Goal: Check status: Check status

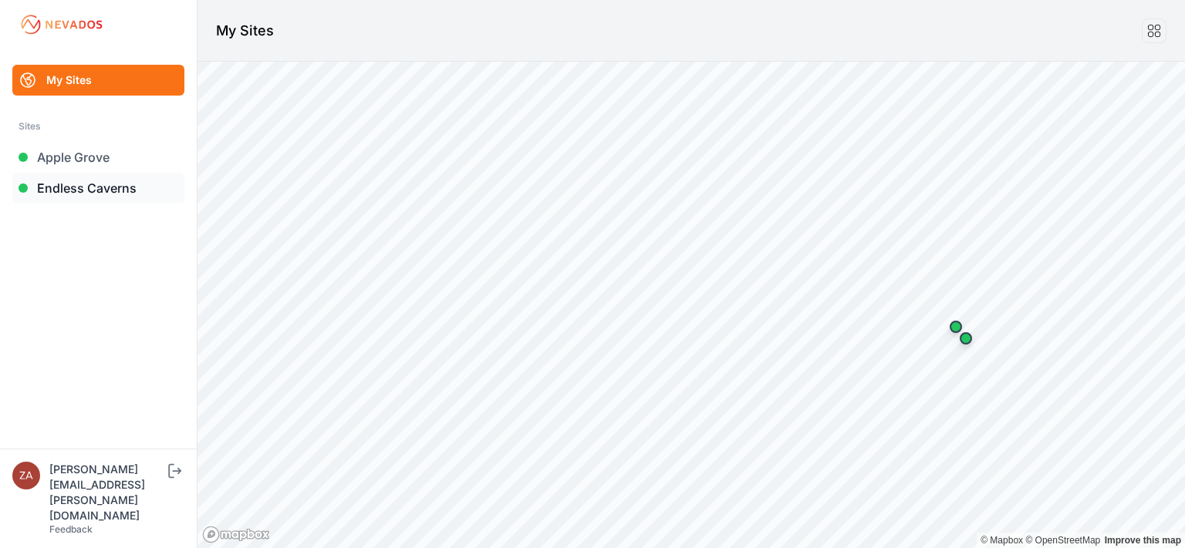
click at [79, 193] on link "Endless Caverns" at bounding box center [98, 188] width 172 height 31
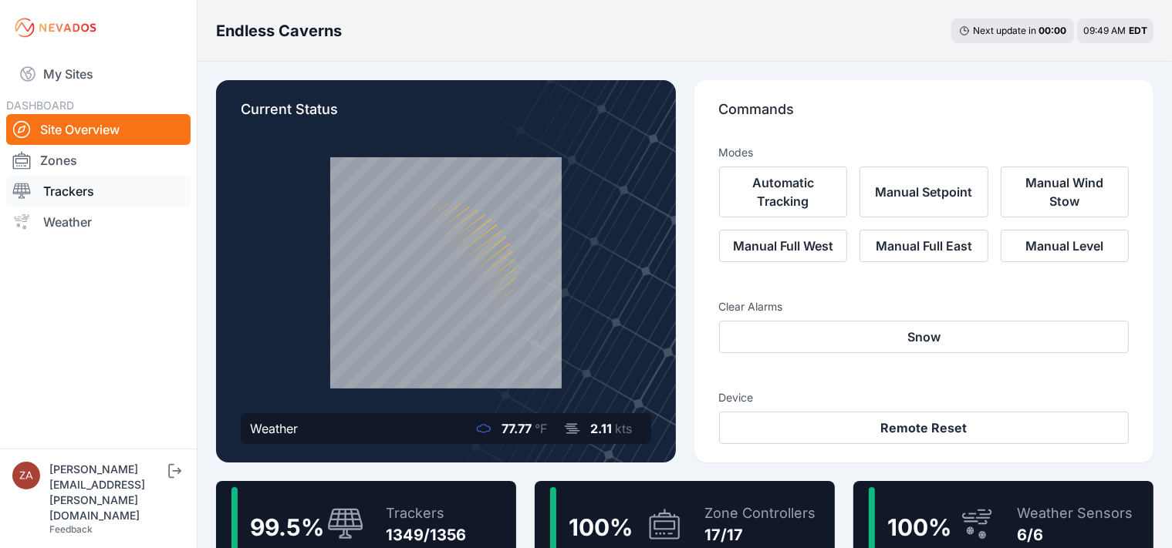
click at [76, 190] on link "Trackers" at bounding box center [98, 191] width 184 height 31
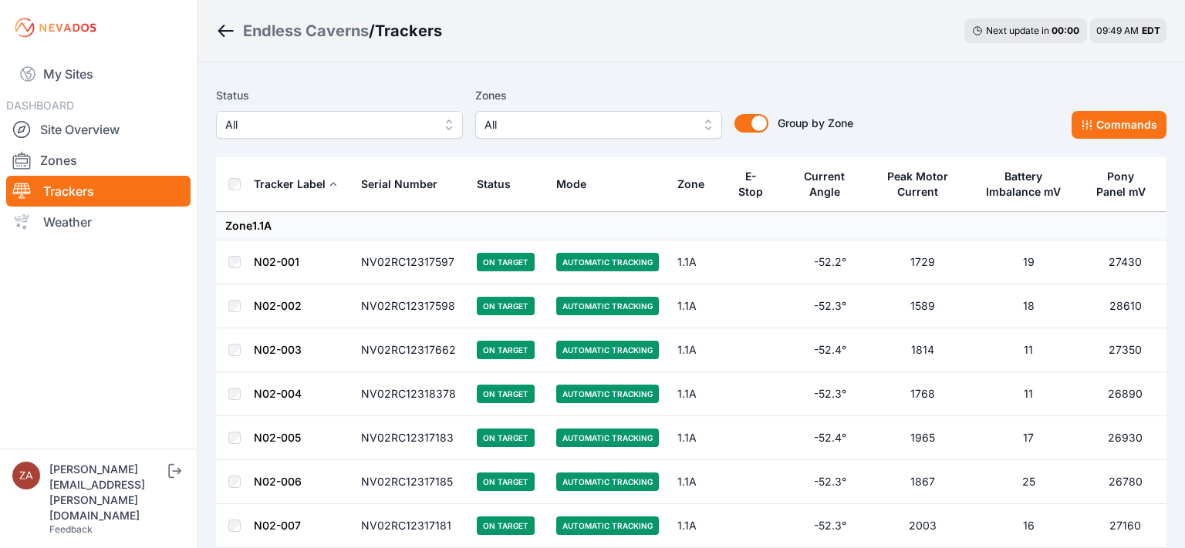
click at [390, 125] on span "All" at bounding box center [328, 125] width 207 height 19
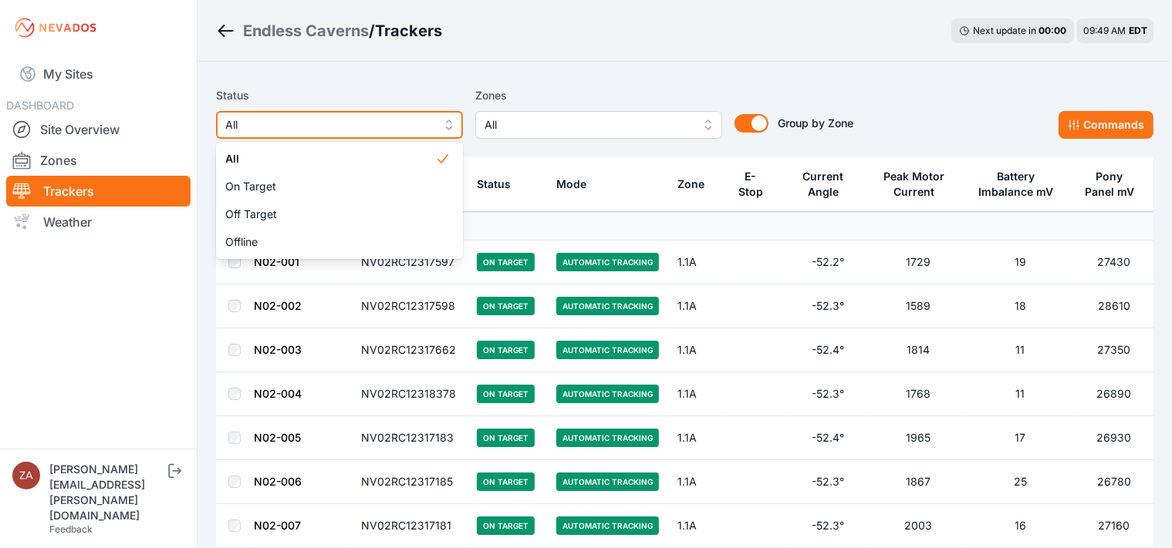
click at [390, 125] on span "All" at bounding box center [328, 125] width 207 height 19
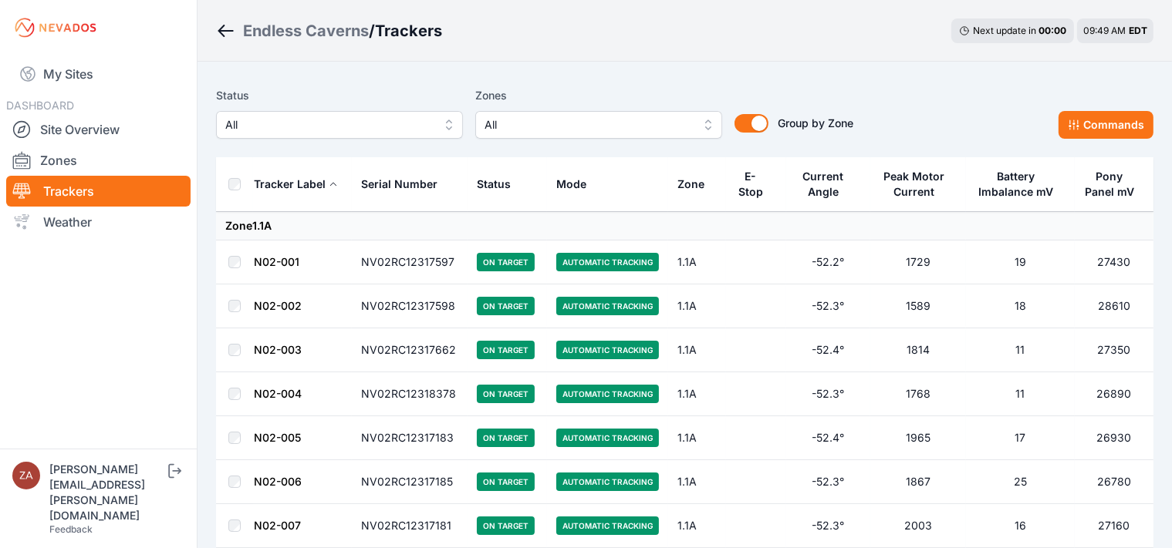
click at [268, 264] on link "N02-001" at bounding box center [277, 261] width 46 height 13
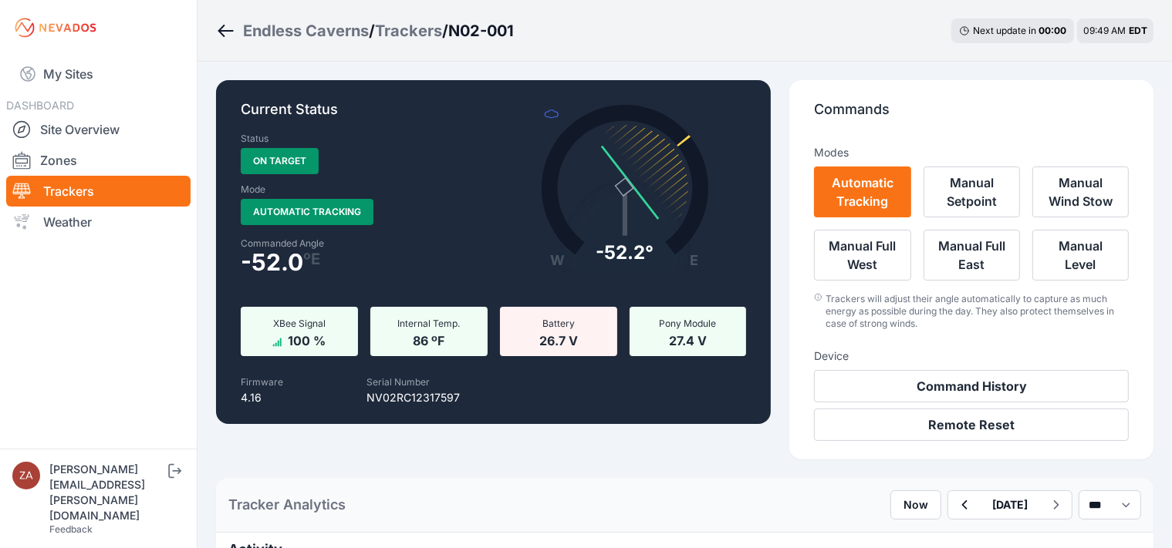
click at [231, 32] on icon "Breadcrumb" at bounding box center [225, 31] width 19 height 19
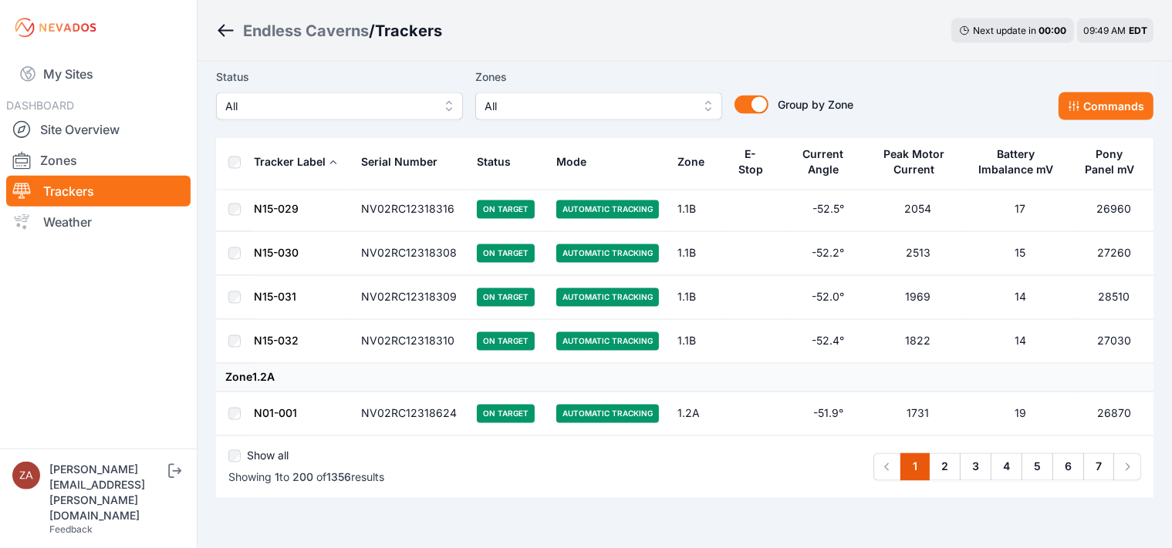
scroll to position [8687, 0]
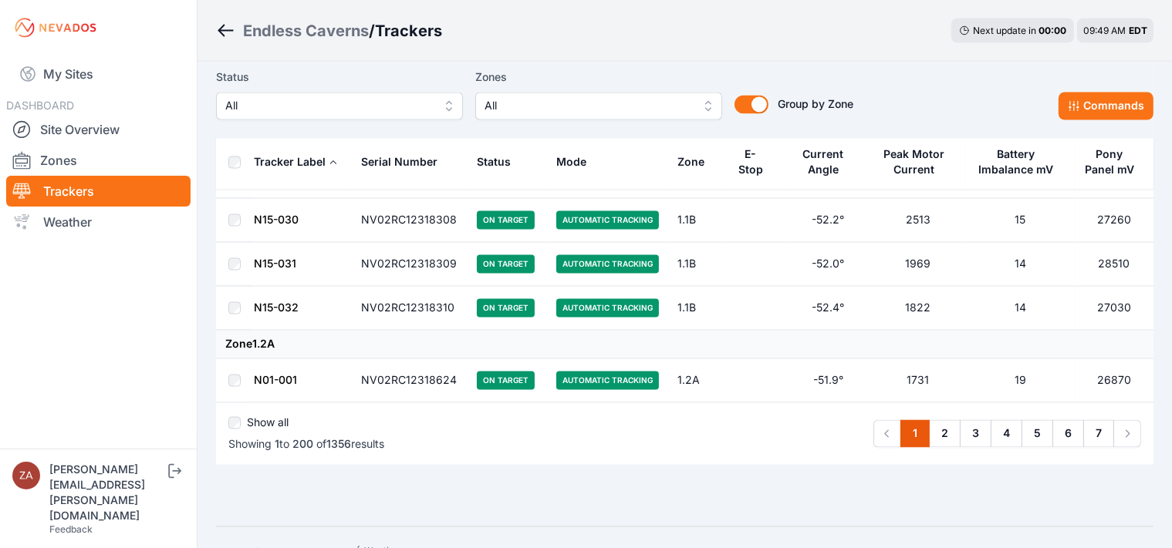
click at [241, 416] on div "Show all" at bounding box center [306, 427] width 156 height 22
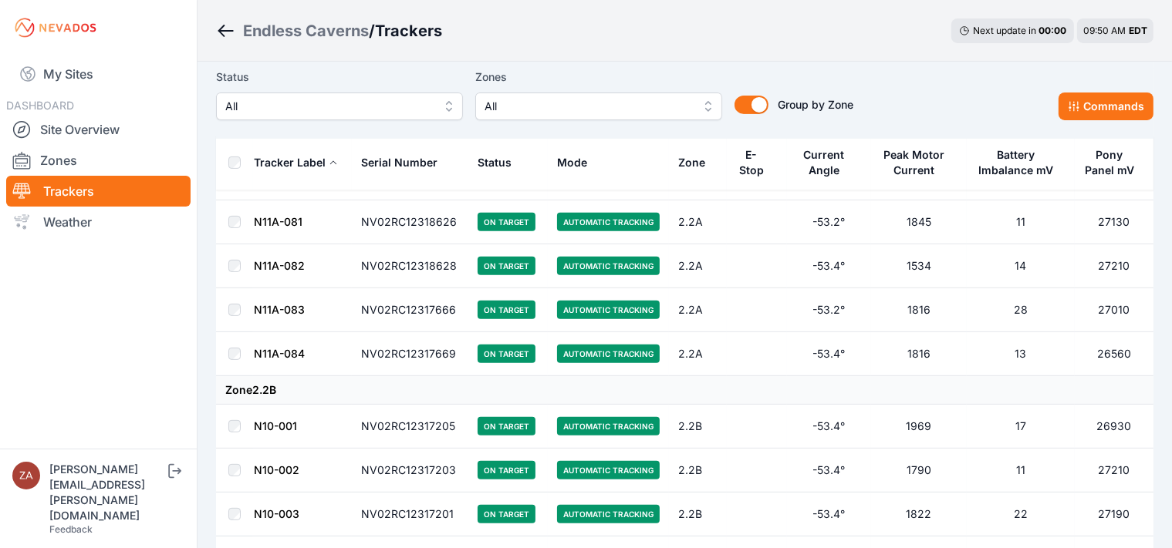
scroll to position [41489, 0]
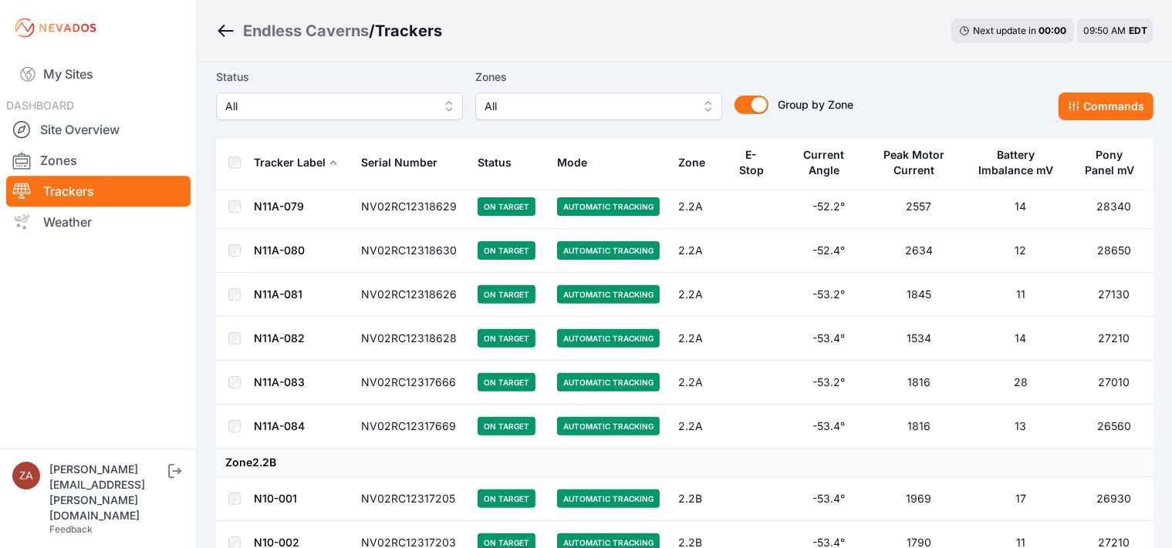
click at [276, 492] on link "N10-001" at bounding box center [275, 498] width 43 height 13
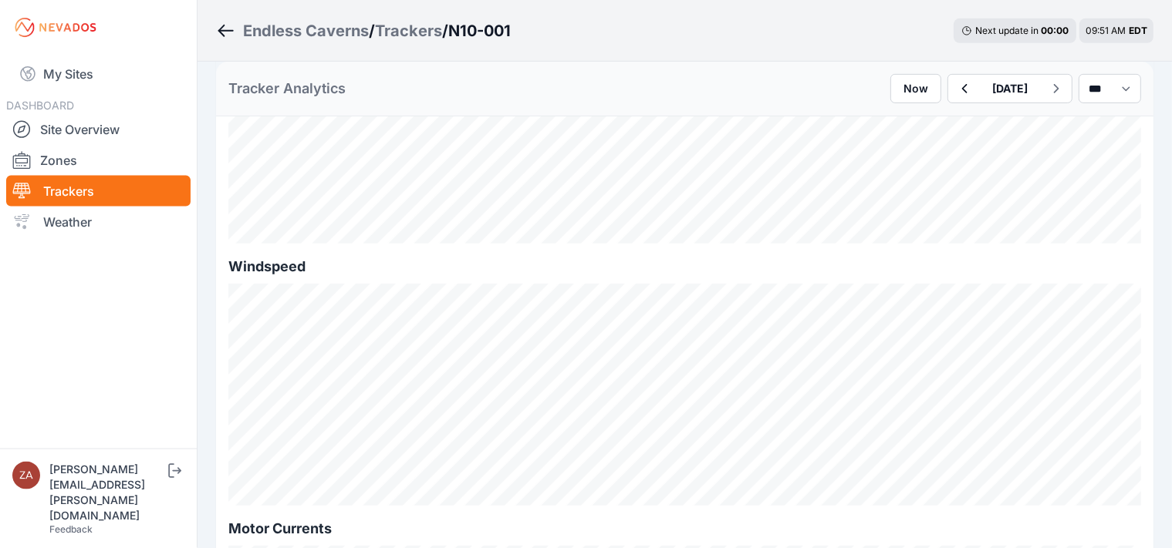
scroll to position [817, 0]
